Goal: Task Accomplishment & Management: Manage account settings

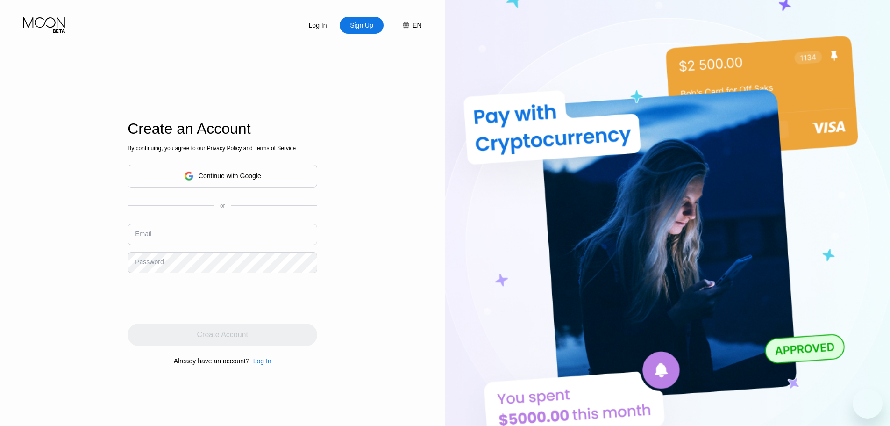
drag, startPoint x: 214, startPoint y: 179, endPoint x: 219, endPoint y: 183, distance: 6.6
click at [215, 179] on div "Continue with Google" at bounding box center [230, 175] width 63 height 7
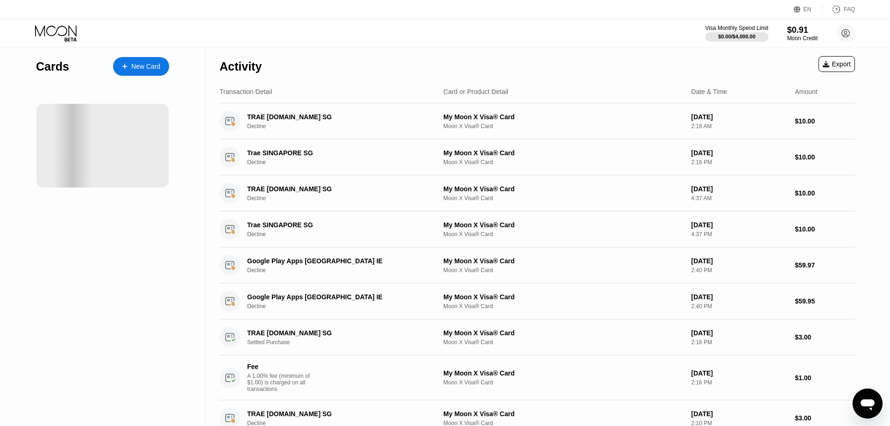
click at [121, 258] on div "Cards New Card" at bounding box center [103, 362] width 206 height 628
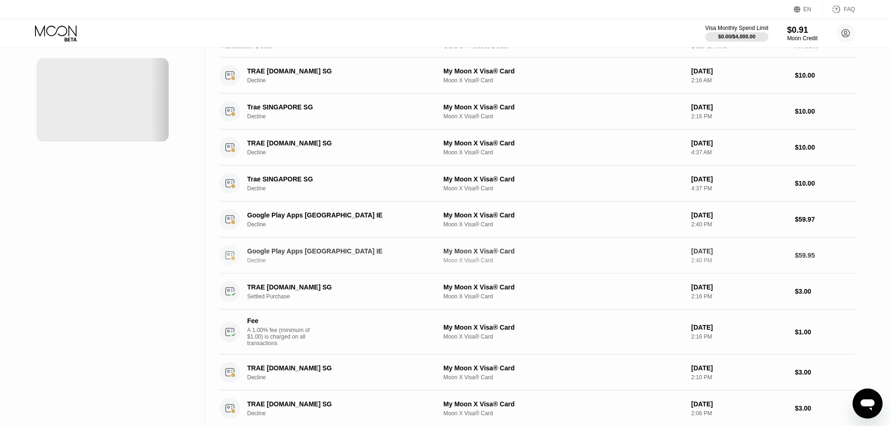
scroll to position [29, 0]
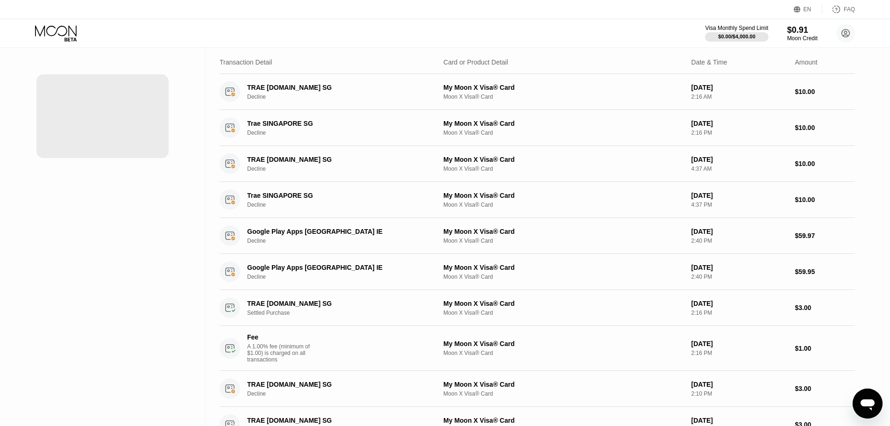
click at [117, 189] on div "Cards New Card" at bounding box center [103, 332] width 206 height 628
click at [118, 211] on div "Cards New Card" at bounding box center [103, 332] width 206 height 628
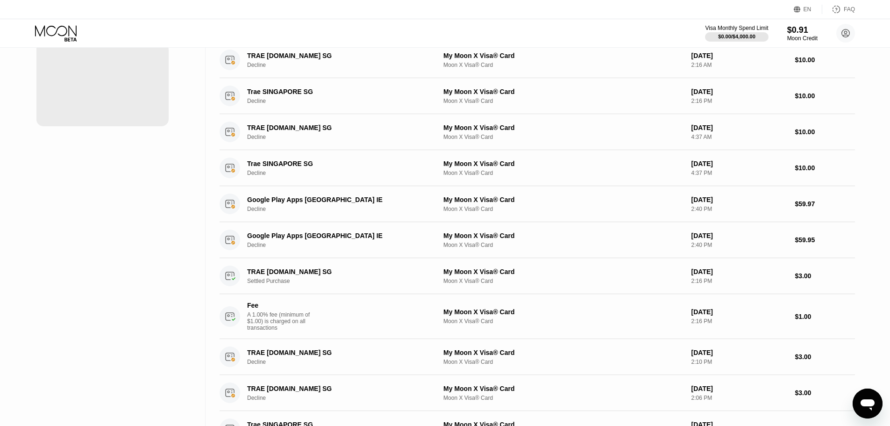
scroll to position [0, 0]
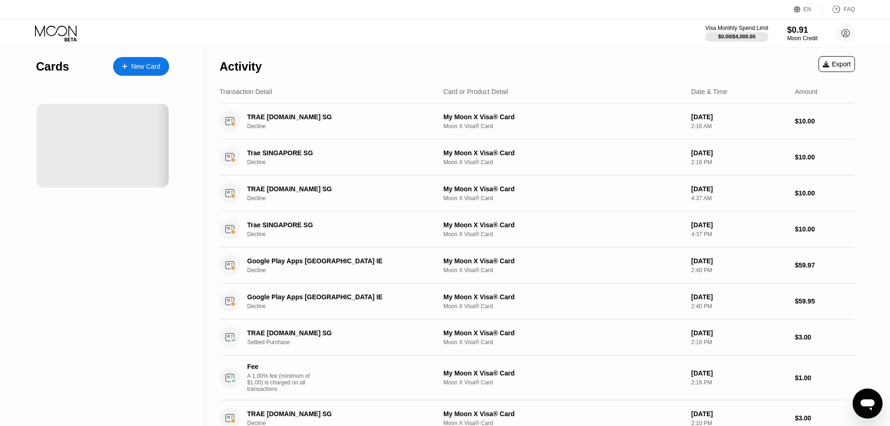
click at [624, 67] on div "Activity Export" at bounding box center [538, 64] width 636 height 33
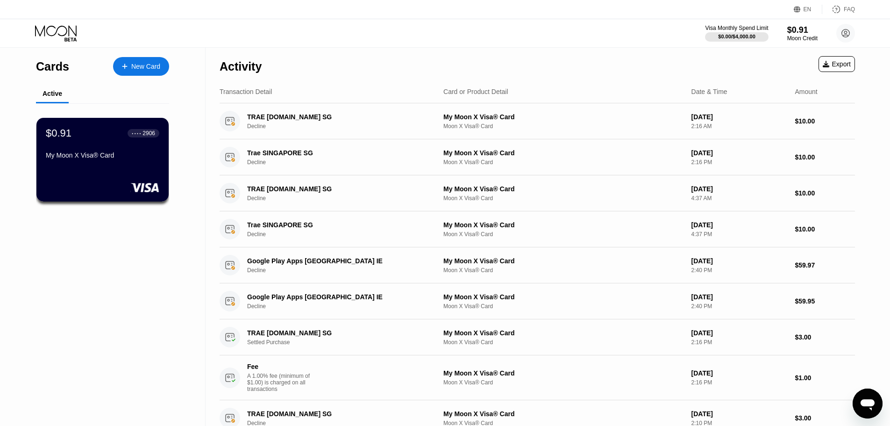
click at [112, 284] on div "Cards New Card Active $0.91 ● ● ● ● 2906 My Moon X Visa® Card" at bounding box center [103, 362] width 206 height 628
click at [794, 34] on div "$0.91" at bounding box center [802, 30] width 31 height 10
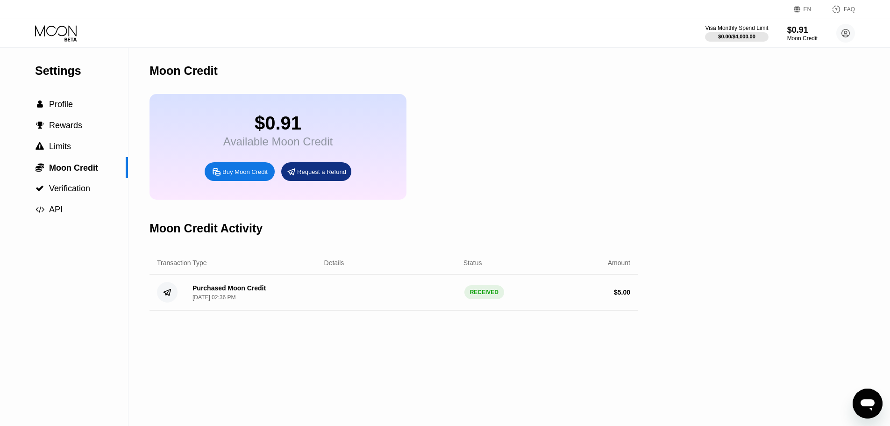
click at [663, 108] on div "Settings  Profile  Rewards  Limits  Moon Credit  Verification  API Moon C…" at bounding box center [445, 237] width 890 height 378
click at [738, 31] on div "$0.00 / $4,000.00" at bounding box center [737, 36] width 64 height 10
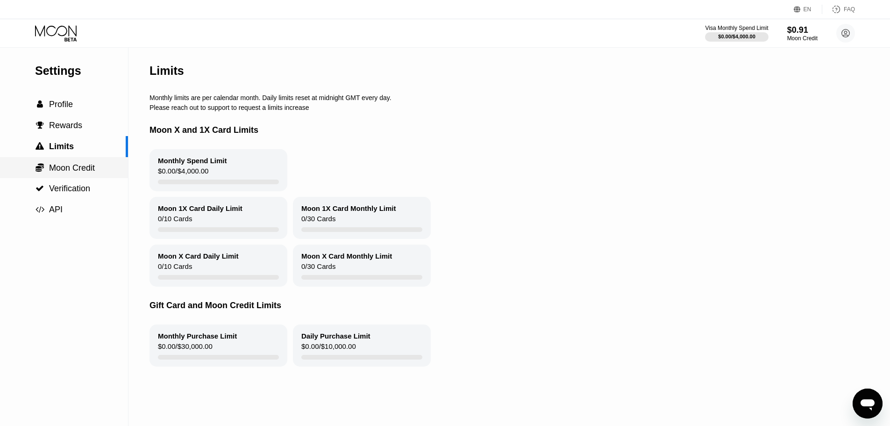
click at [84, 172] on span "Moon Credit" at bounding box center [72, 167] width 46 height 9
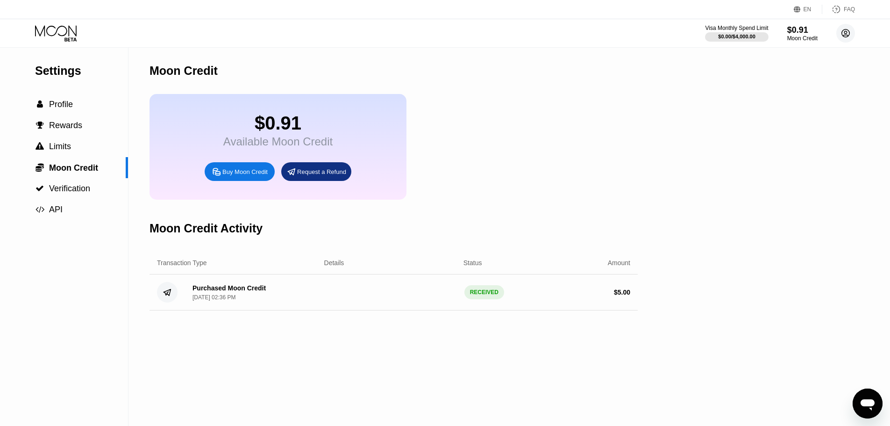
click at [844, 38] on circle at bounding box center [846, 33] width 19 height 19
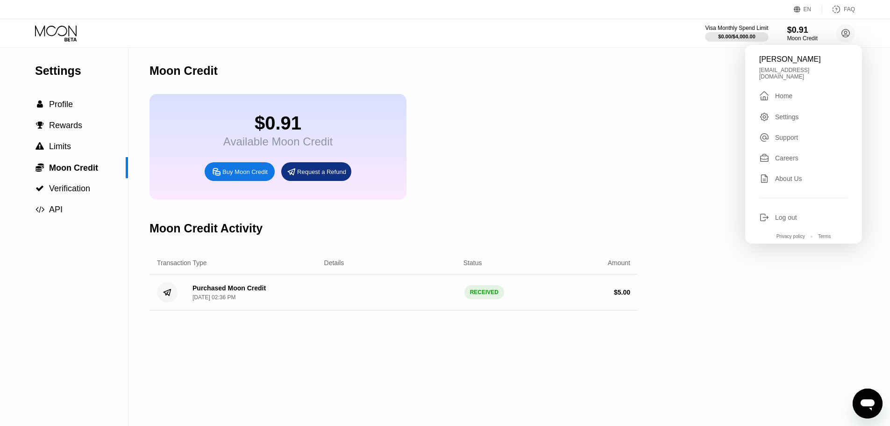
drag, startPoint x: 563, startPoint y: 121, endPoint x: 651, endPoint y: 96, distance: 91.7
click at [563, 121] on div "$0.91 Available Moon Credit Buy Moon Credit Request a Refund" at bounding box center [394, 147] width 488 height 106
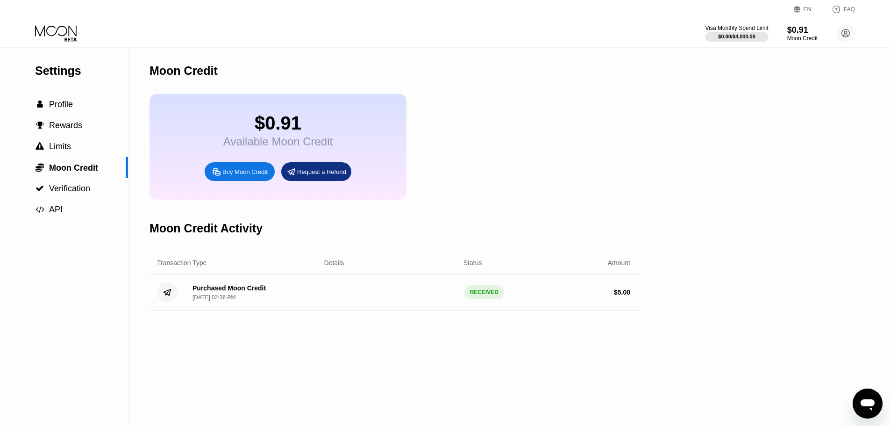
click at [224, 301] on div "[DATE] 02:36 PM" at bounding box center [214, 297] width 43 height 7
click at [64, 100] on div " Profile" at bounding box center [64, 104] width 128 height 21
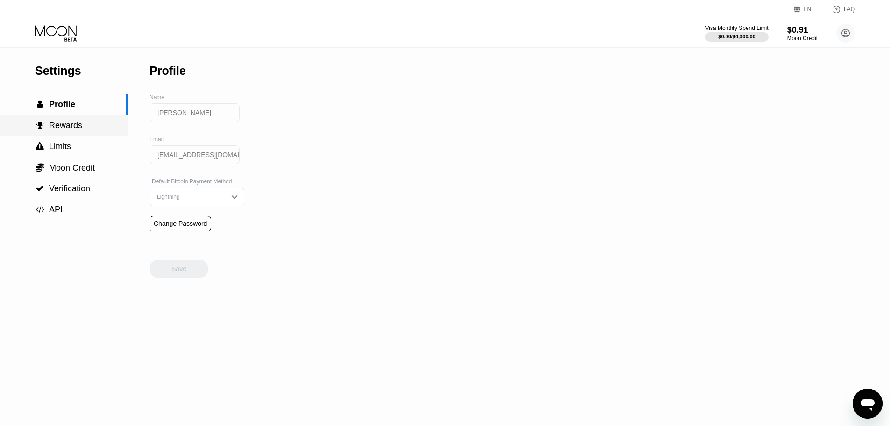
click at [74, 120] on div " Rewards" at bounding box center [64, 125] width 128 height 21
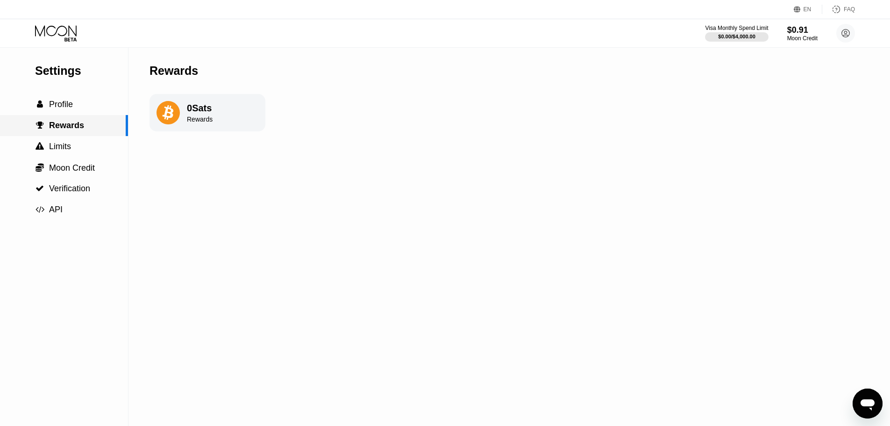
click at [75, 136] on div " Rewards" at bounding box center [64, 125] width 128 height 21
click at [76, 143] on div " Limits" at bounding box center [64, 147] width 128 height 10
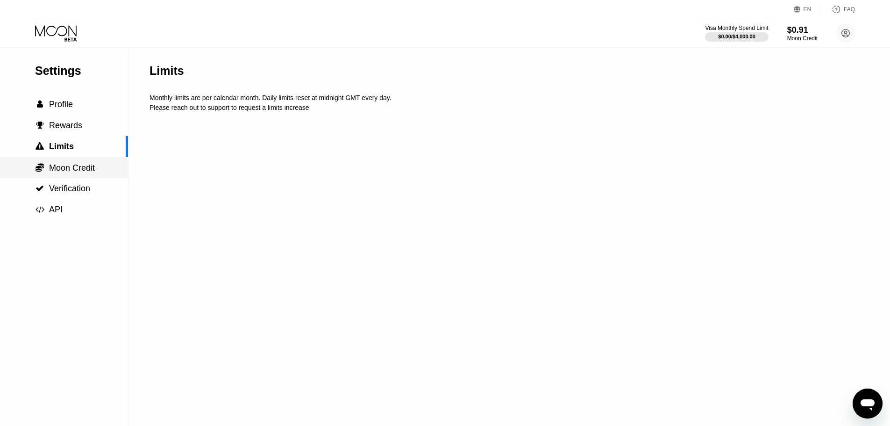
click at [79, 169] on span "Moon Credit" at bounding box center [72, 167] width 46 height 9
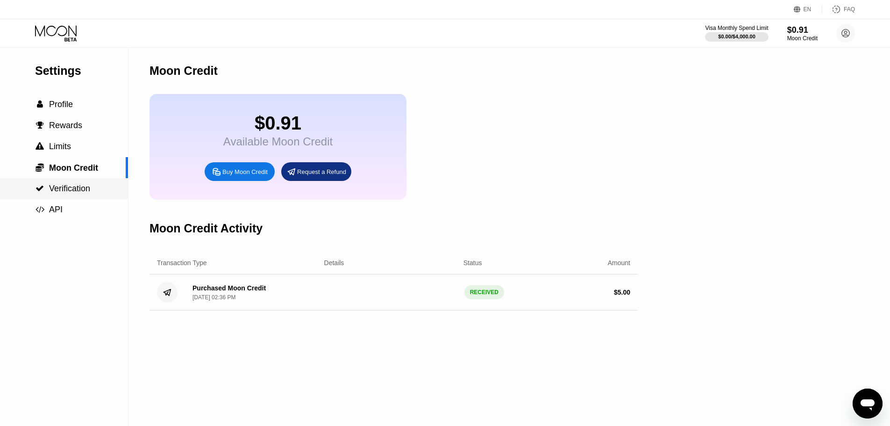
click at [83, 189] on span "Verification" at bounding box center [69, 188] width 41 height 9
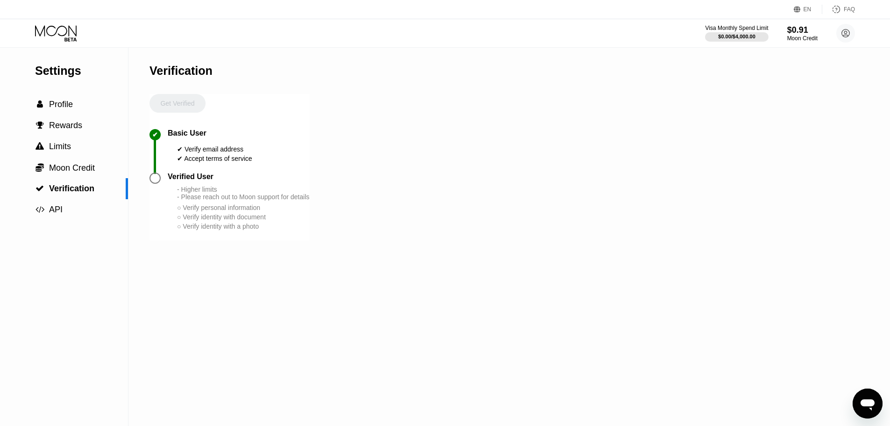
click at [72, 64] on div "Settings  Profile  Rewards  Limits  Moon Credit  Verification  API" at bounding box center [64, 134] width 128 height 172
click at [72, 36] on icon at bounding box center [56, 33] width 43 height 16
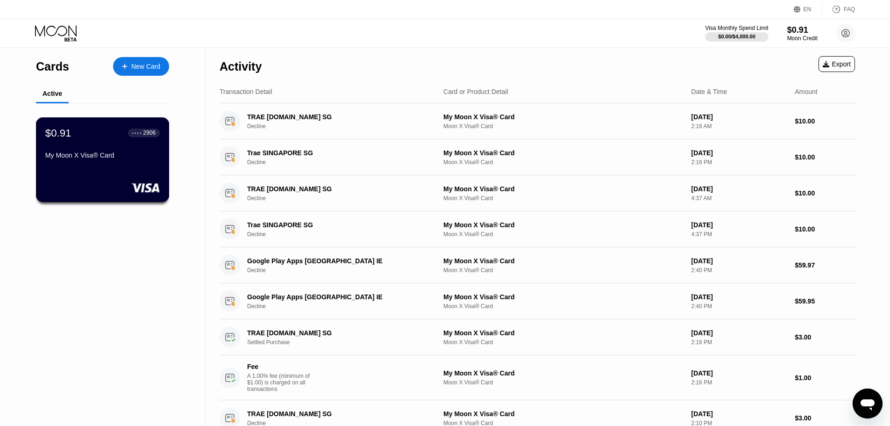
click at [90, 159] on div "My Moon X Visa® Card" at bounding box center [102, 154] width 115 height 7
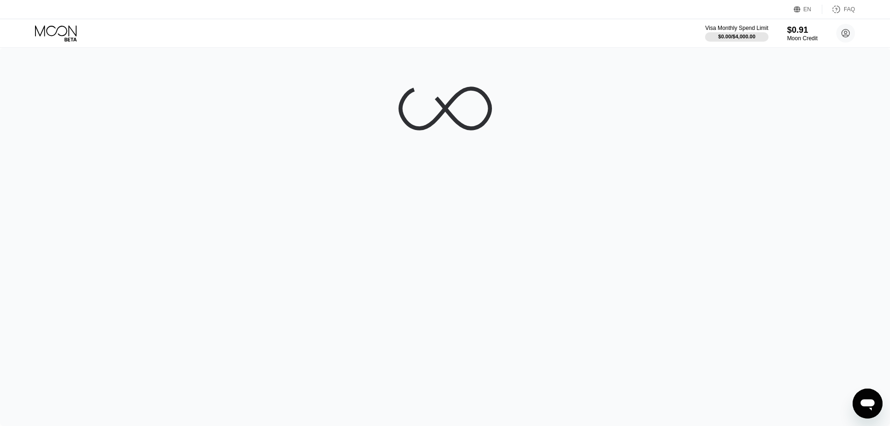
click at [595, 245] on div at bounding box center [445, 237] width 890 height 378
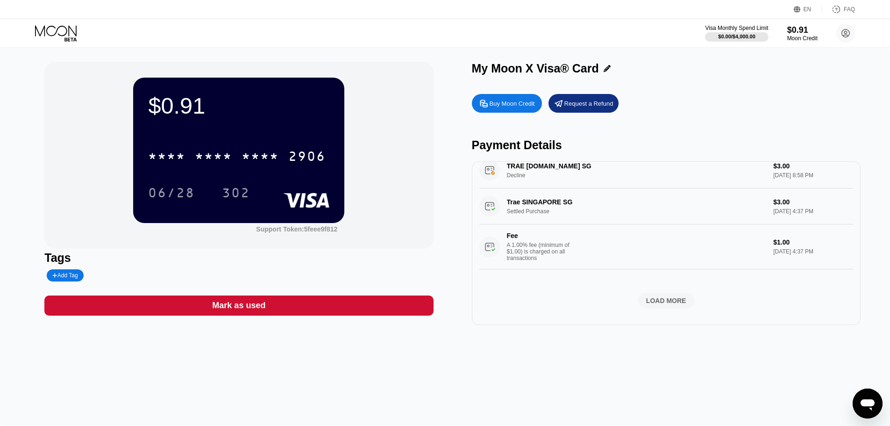
scroll to position [439, 0]
drag, startPoint x: 663, startPoint y: 291, endPoint x: 700, endPoint y: 294, distance: 37.0
click at [663, 294] on div "LOAD MORE" at bounding box center [666, 298] width 40 height 8
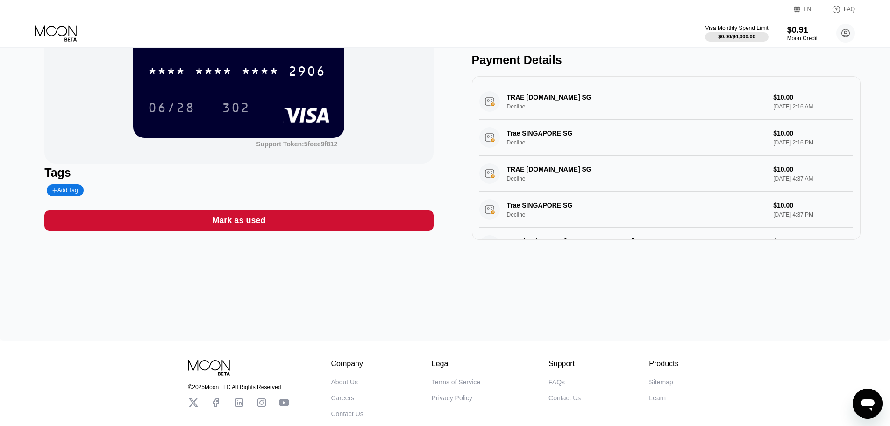
scroll to position [0, 0]
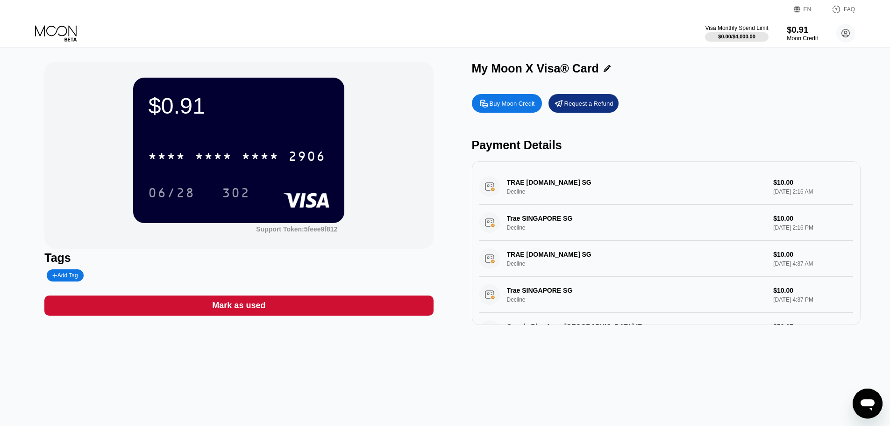
click at [799, 30] on div "$0.91" at bounding box center [802, 30] width 31 height 10
